Goal: Task Accomplishment & Management: Manage account settings

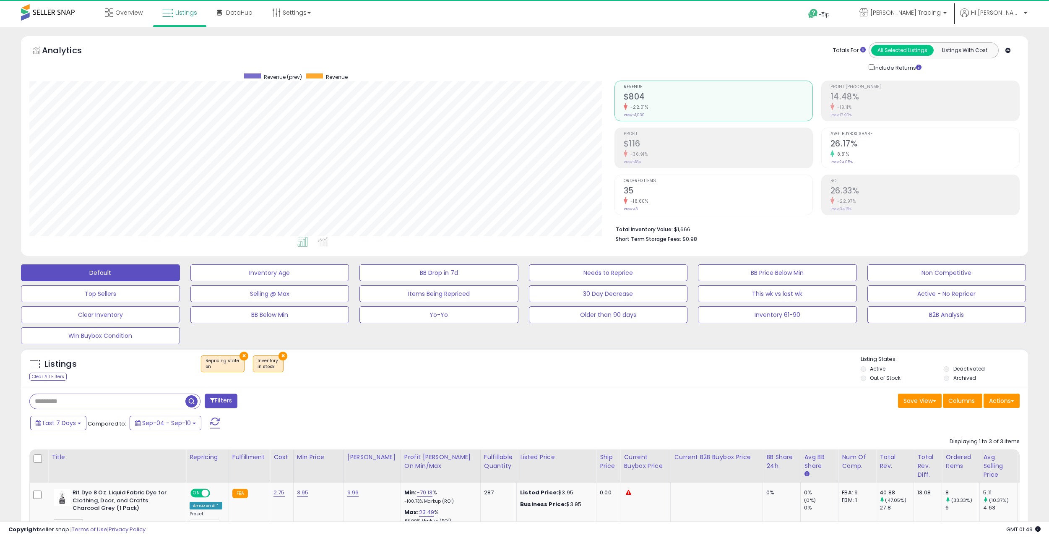
scroll to position [172, 585]
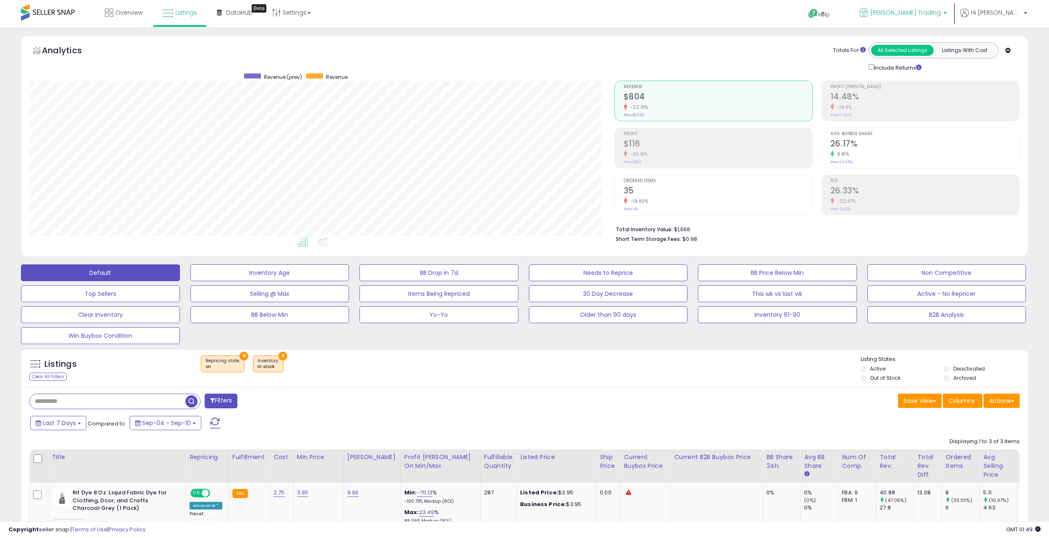
click at [919, 15] on span "[PERSON_NAME] Trading" at bounding box center [905, 12] width 70 height 8
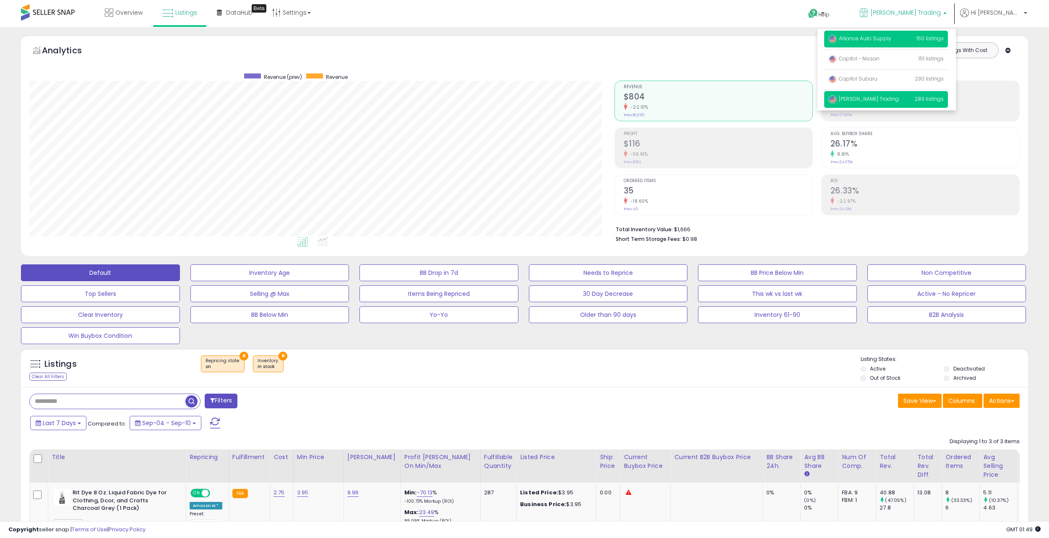
click at [902, 44] on p "Alliance Auto Supply 150 listings" at bounding box center [886, 39] width 124 height 17
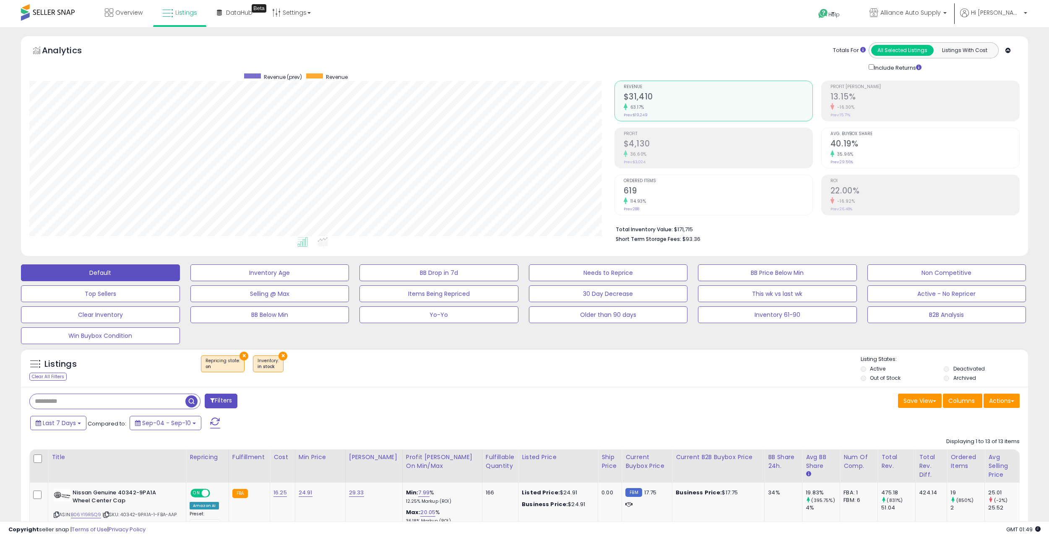
scroll to position [172, 585]
click at [242, 355] on button "×" at bounding box center [243, 355] width 9 height 9
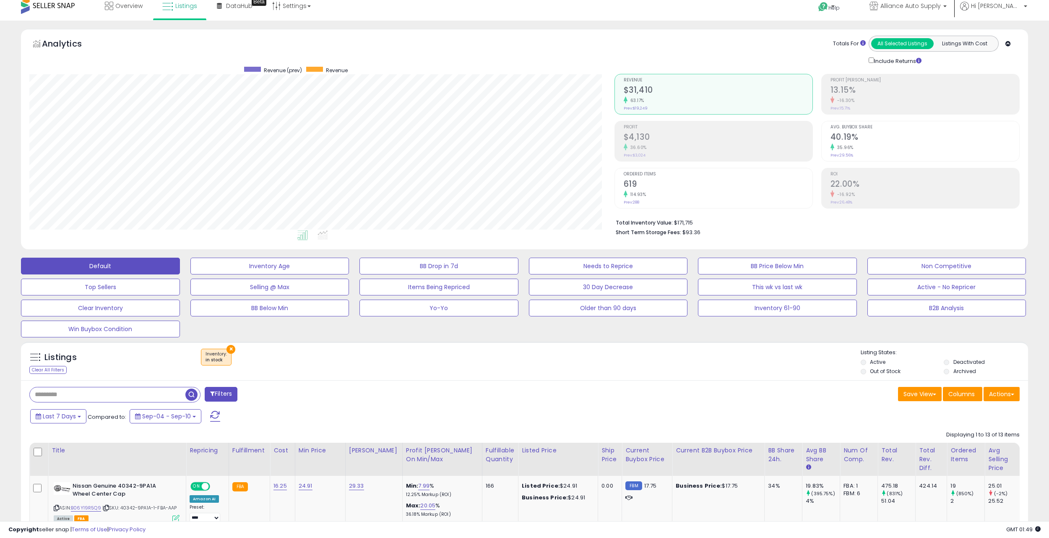
scroll to position [0, 0]
